Goal: Task Accomplishment & Management: Manage account settings

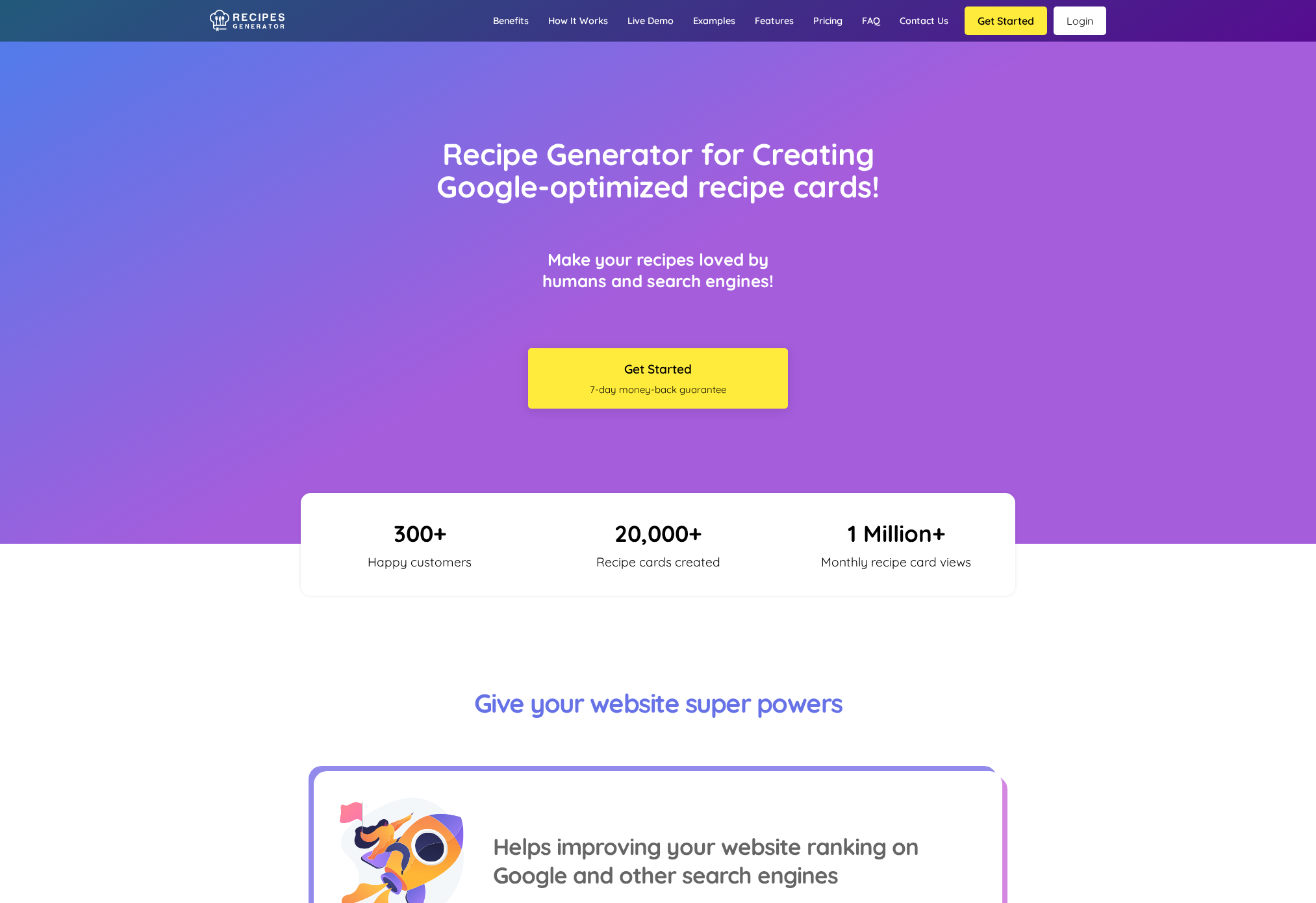
click at [1086, 23] on link "Login" at bounding box center [1080, 20] width 52 height 28
click at [1082, 28] on link "Login" at bounding box center [1080, 20] width 52 height 28
click at [1074, 20] on link "Login" at bounding box center [1080, 20] width 52 height 28
click at [1087, 22] on link "Login" at bounding box center [1080, 20] width 52 height 28
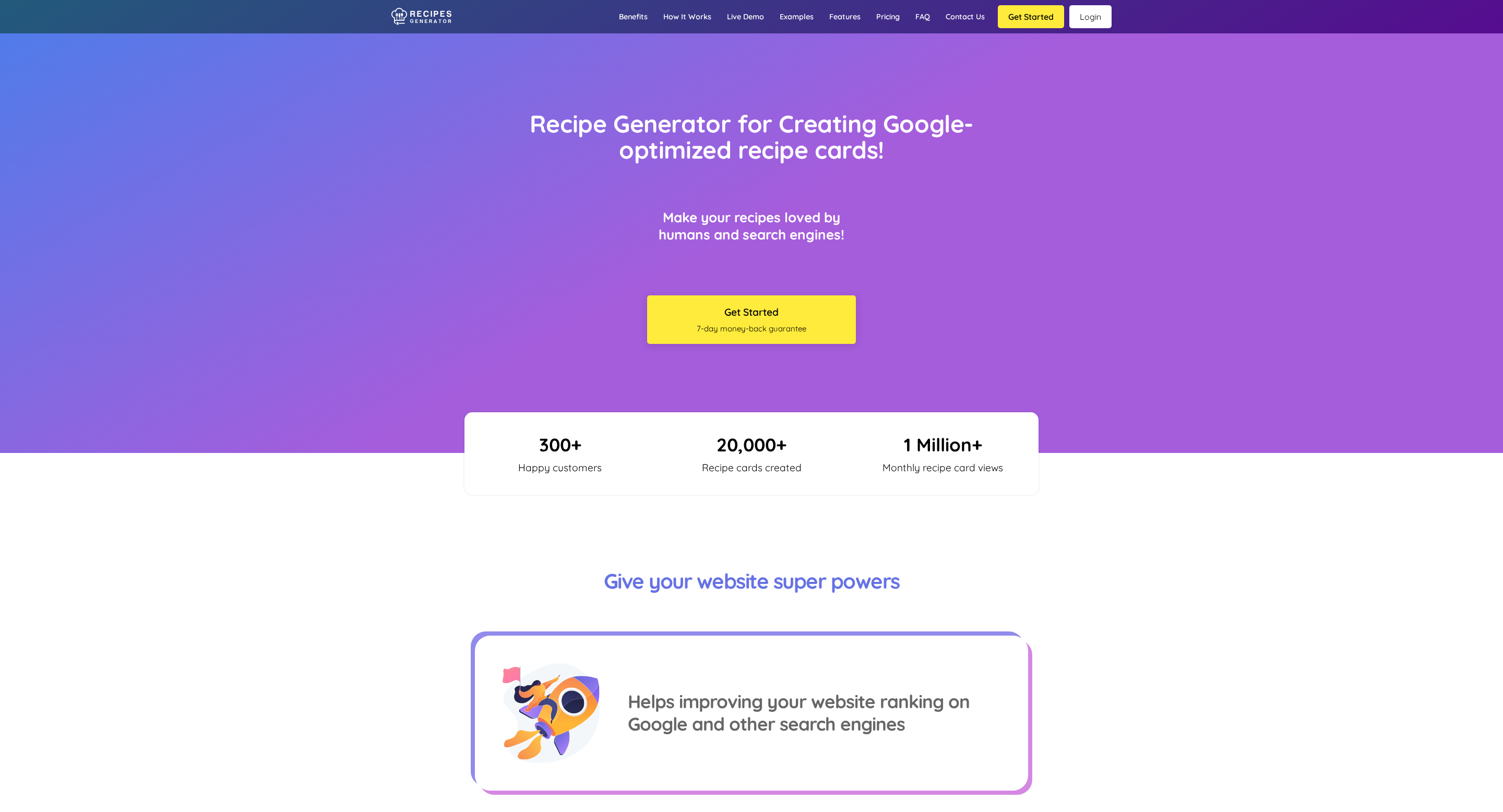
click at [1057, 22] on link "Login" at bounding box center [1090, 16] width 42 height 23
